Goal: Check status: Check status

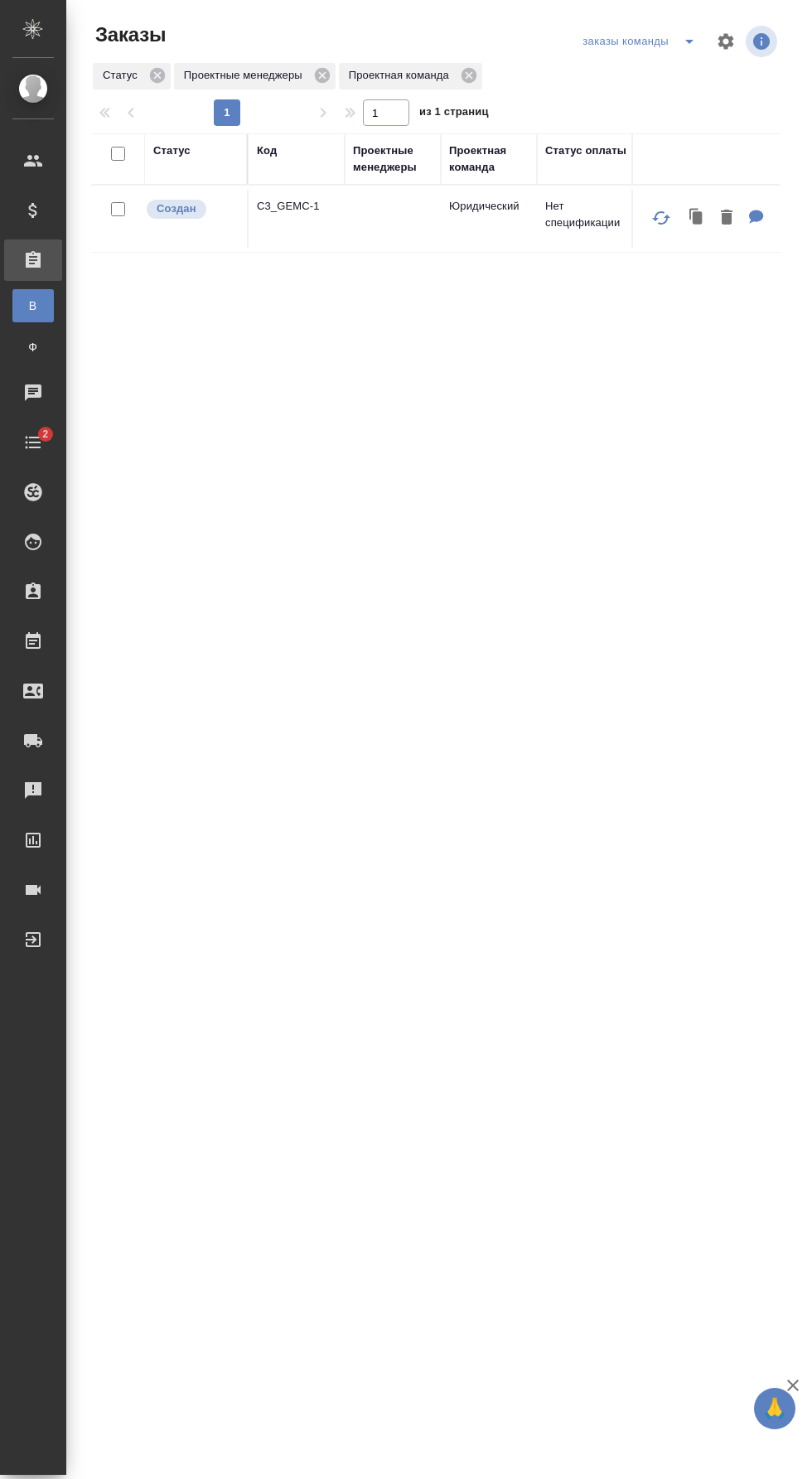
click at [689, 41] on icon "split button" at bounding box center [688, 41] width 8 height 4
click at [677, 67] on li "мои заказы" at bounding box center [639, 75] width 133 height 26
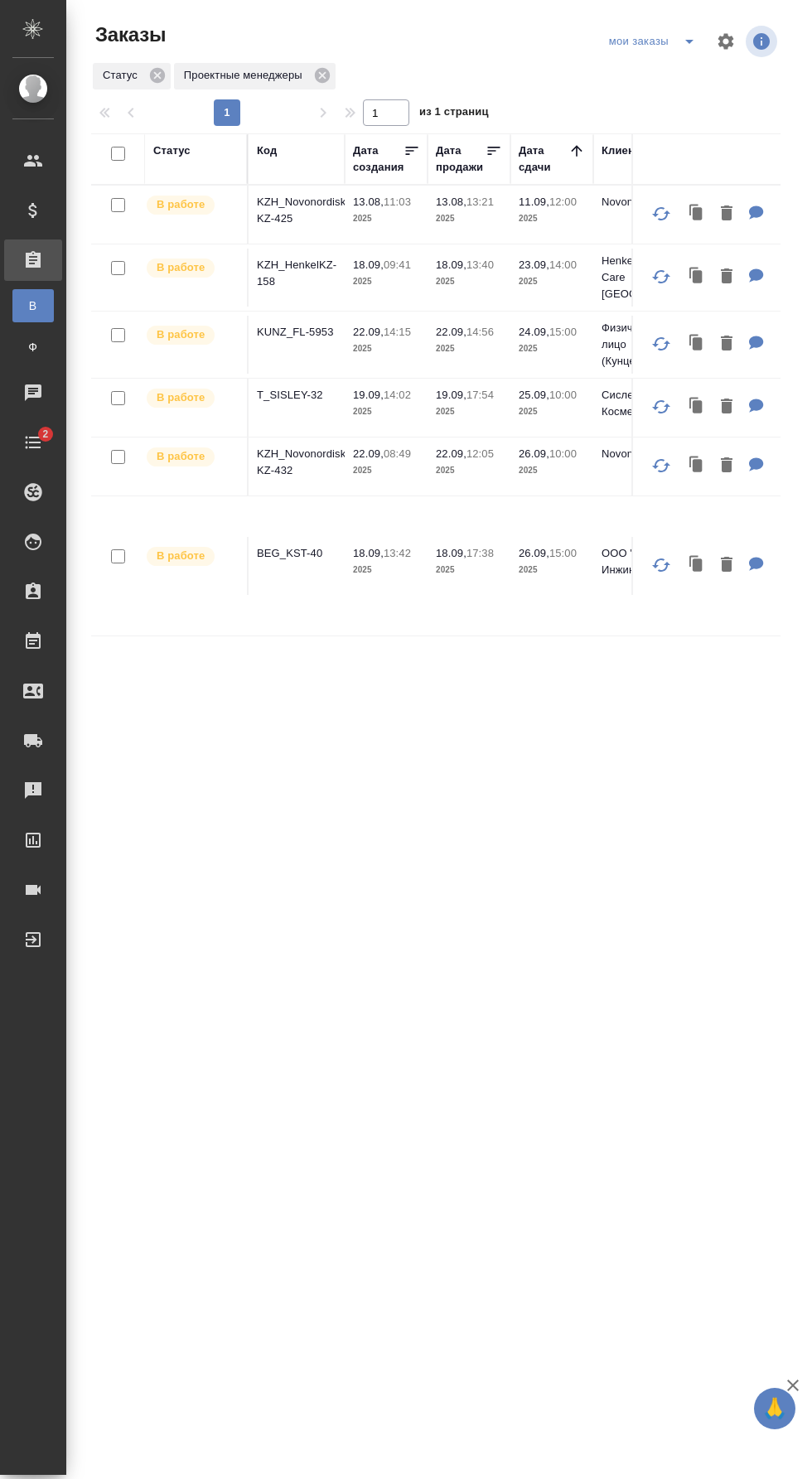
click at [312, 555] on p "BEG_KST-40" at bounding box center [297, 553] width 80 height 17
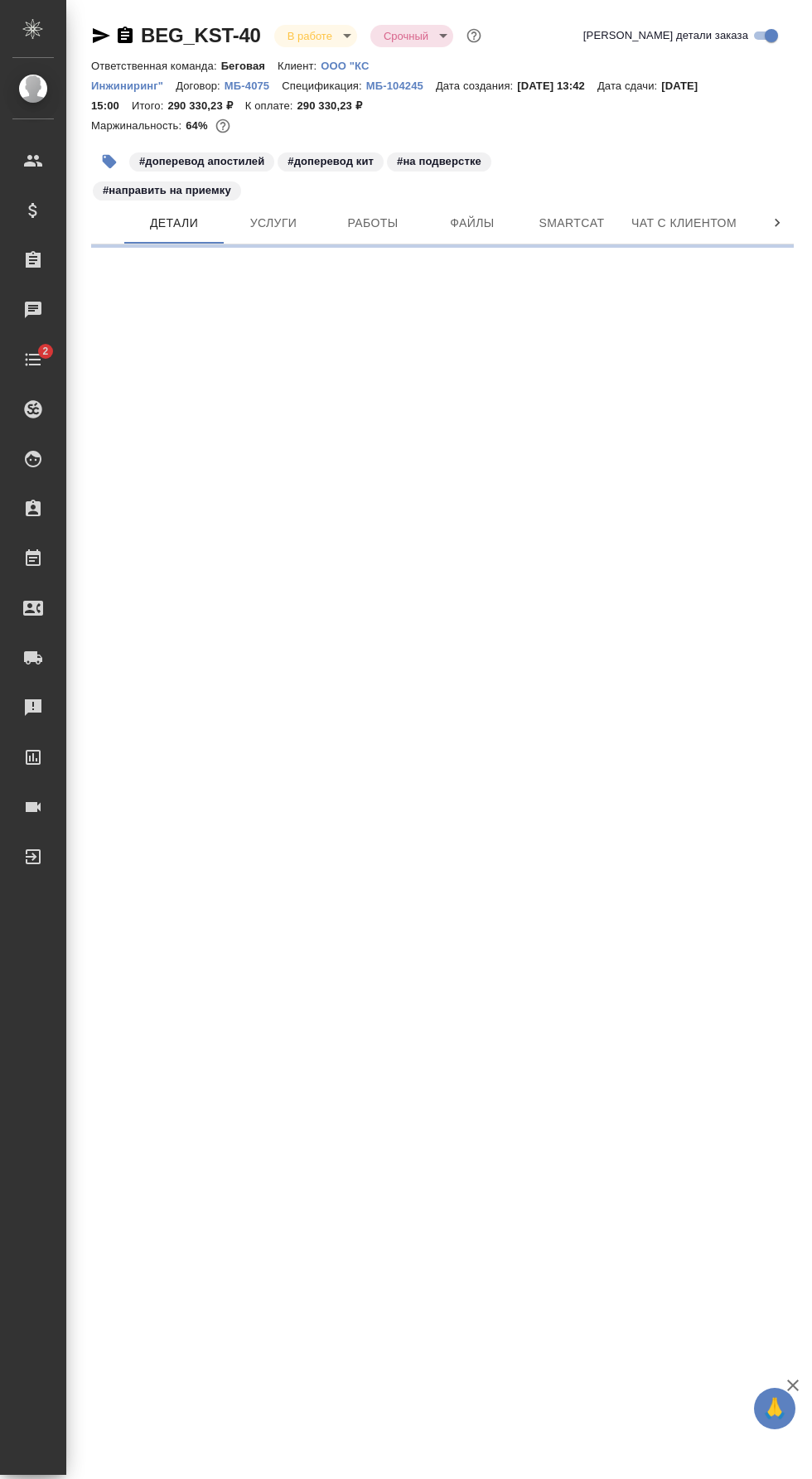
select select "RU"
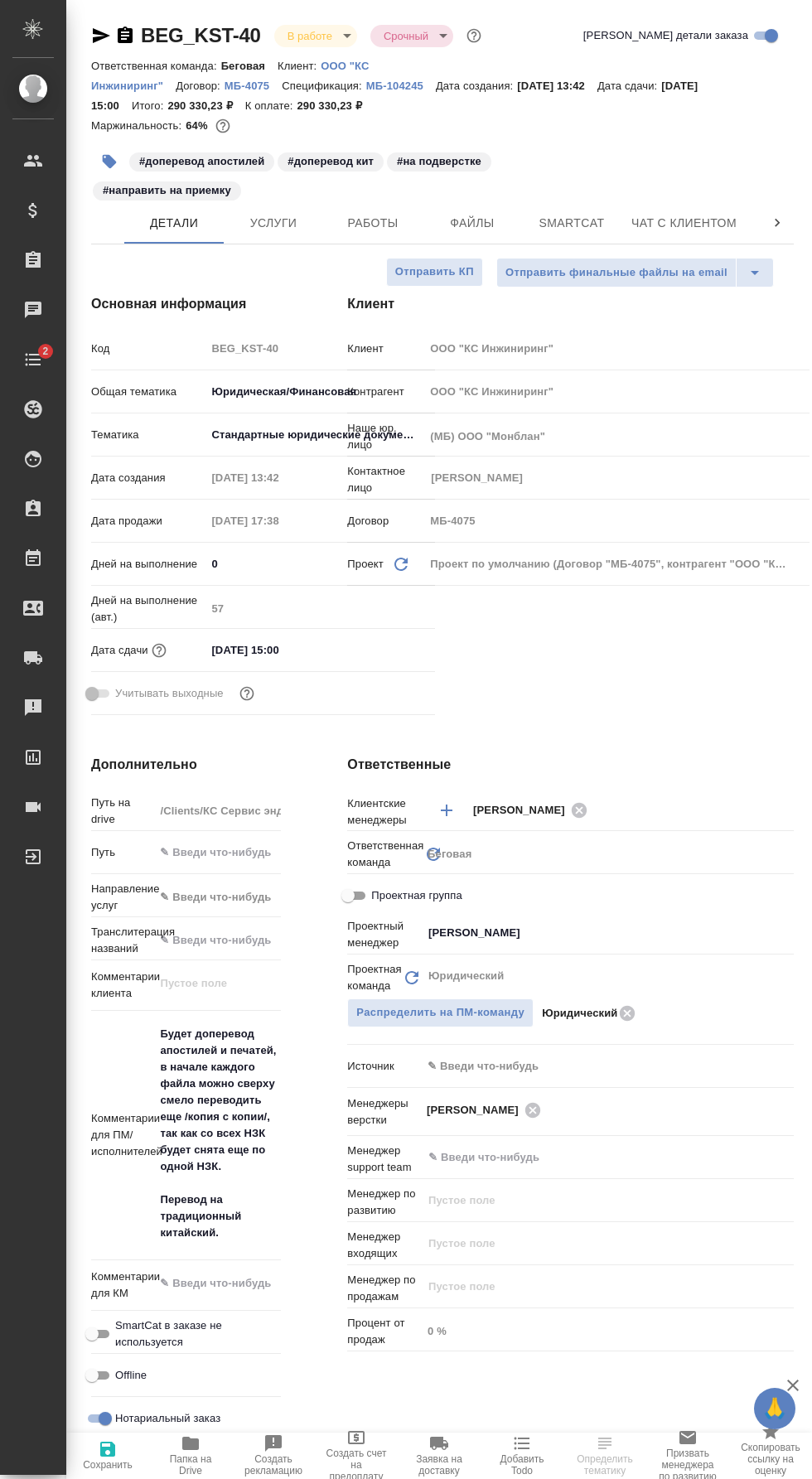
type textarea "x"
click at [204, 1464] on span "Папка на Drive" at bounding box center [190, 1465] width 63 height 23
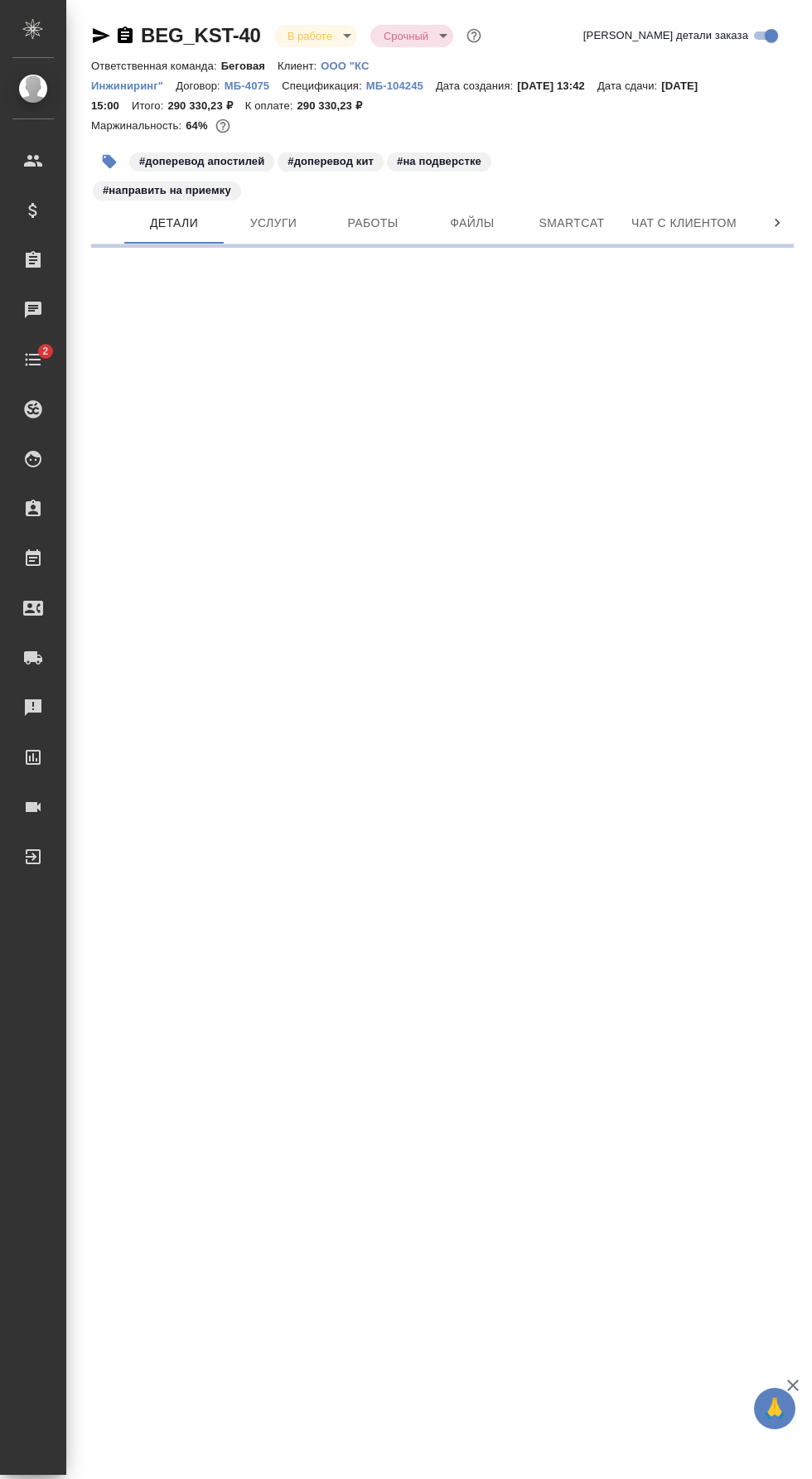
select select "RU"
